Goal: Navigation & Orientation: Find specific page/section

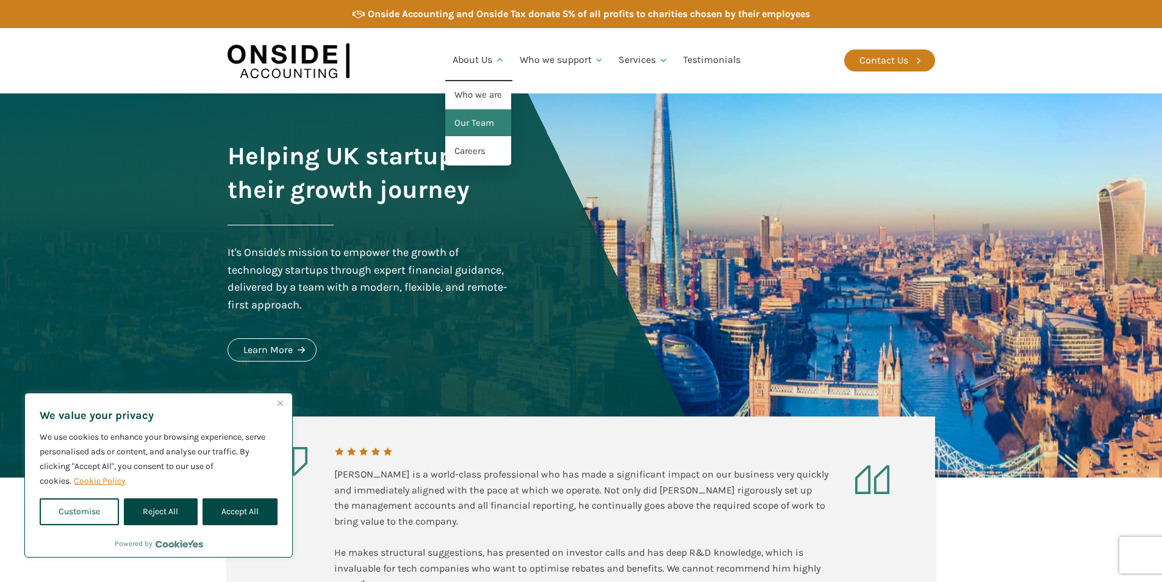
click at [490, 129] on link "Our Team" at bounding box center [478, 123] width 66 height 28
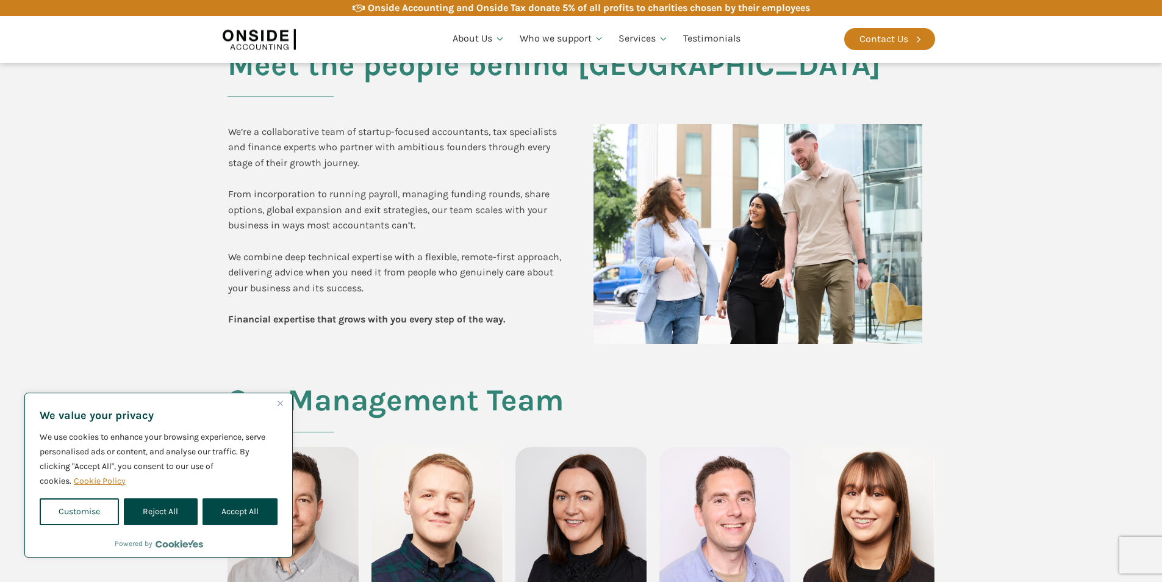
scroll to position [305, 0]
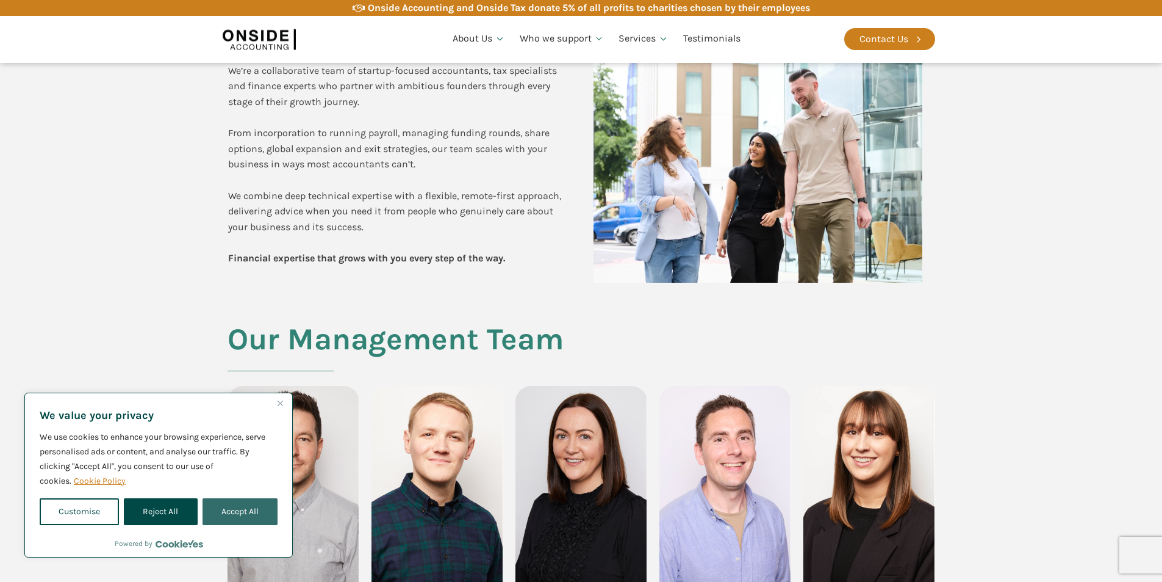
click at [244, 511] on button "Accept All" at bounding box center [240, 511] width 75 height 27
checkbox input "true"
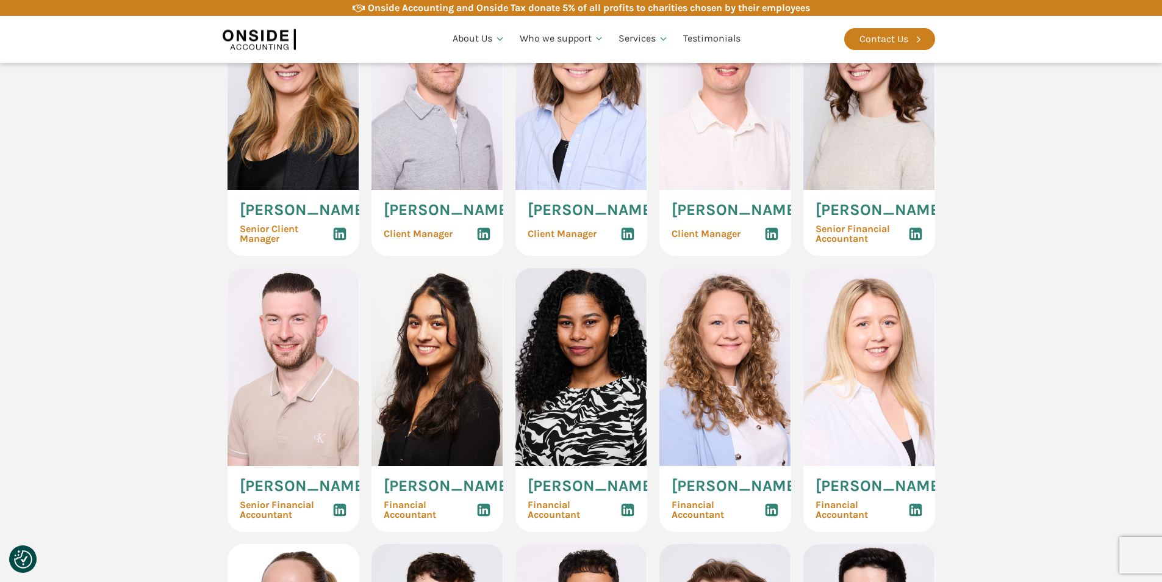
scroll to position [1281, 0]
